Goal: Task Accomplishment & Management: Complete application form

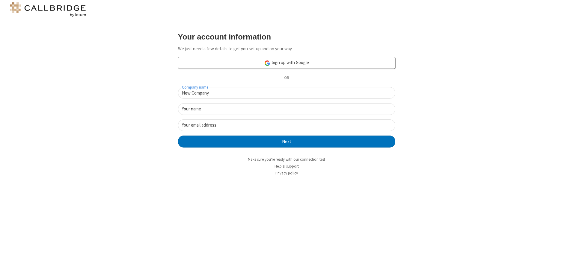
type input "New Company"
type input "New User"
type input "newUser@newUser.freesmackdown.b"
click button "Next" at bounding box center [286, 142] width 217 height 12
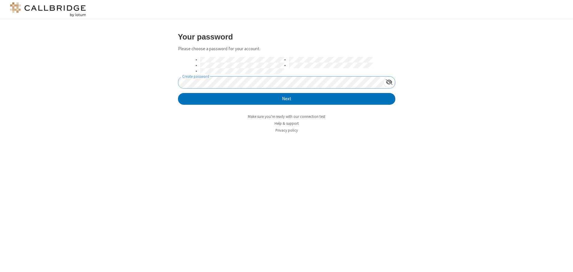
click button "Next" at bounding box center [286, 99] width 217 height 12
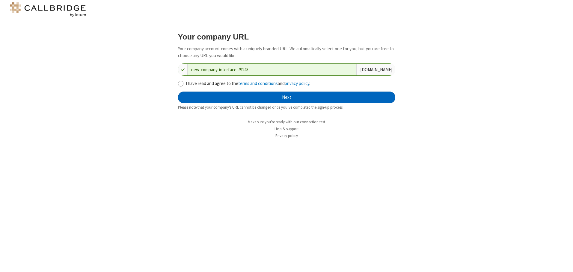
click at [287, 97] on button "Next" at bounding box center [286, 98] width 217 height 12
